Goal: Information Seeking & Learning: Find contact information

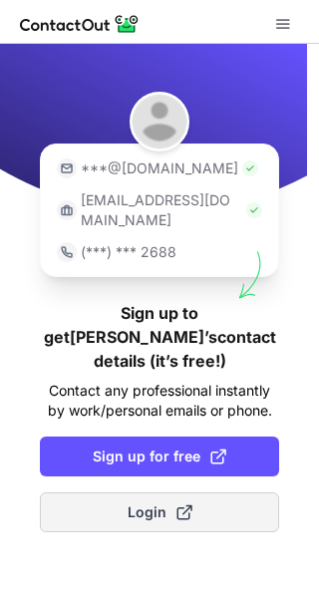
click at [181, 505] on span at bounding box center [184, 513] width 16 height 16
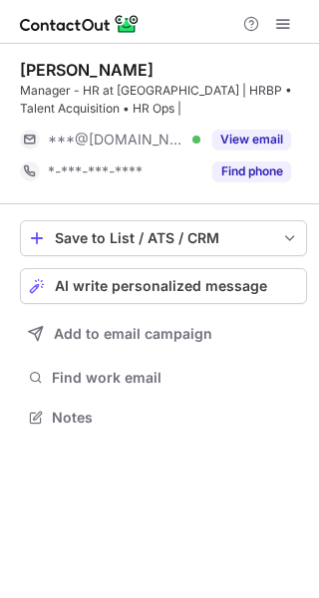
scroll to position [404, 319]
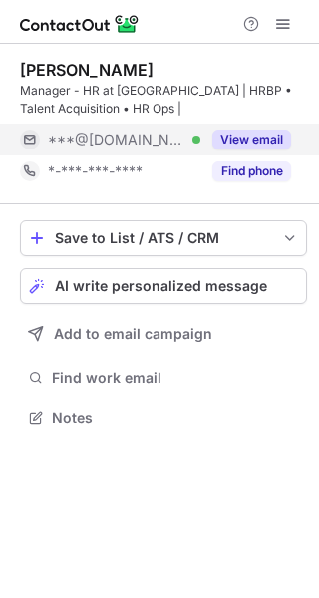
click at [236, 138] on button "View email" at bounding box center [251, 140] width 79 height 20
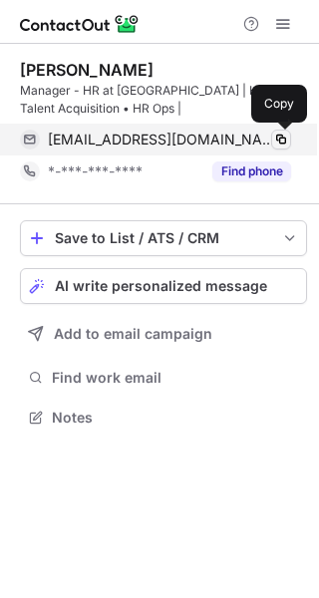
click at [279, 142] on span at bounding box center [281, 140] width 16 height 16
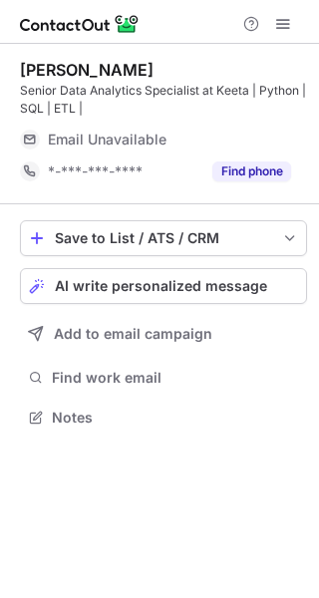
scroll to position [404, 319]
